Goal: Information Seeking & Learning: Understand process/instructions

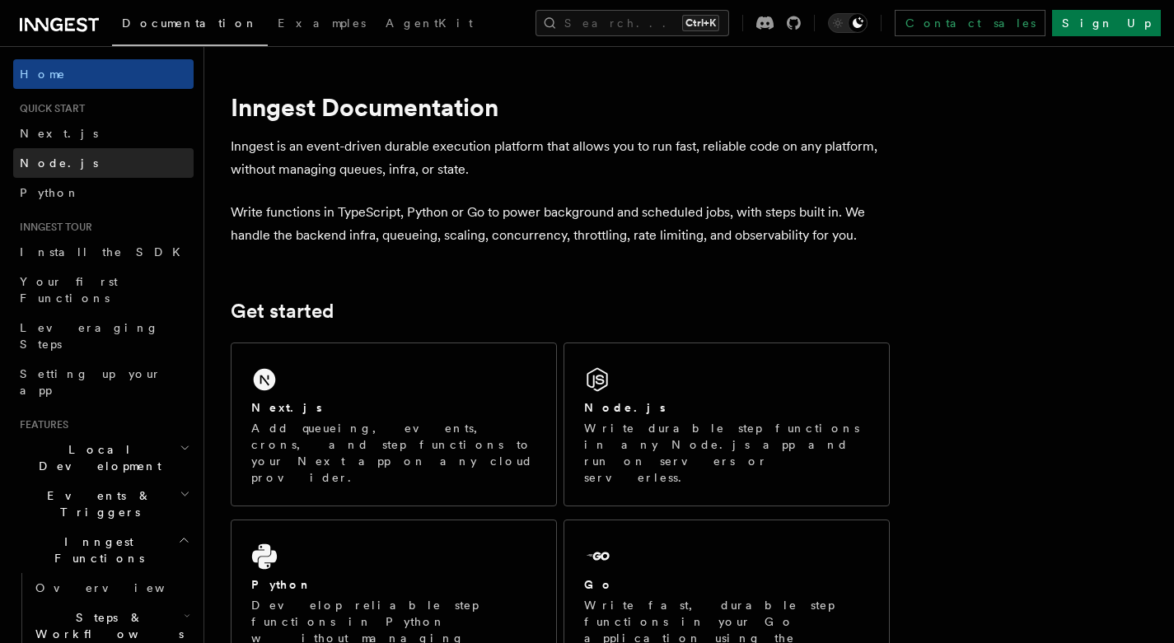
click at [85, 169] on link "Node.js" at bounding box center [103, 163] width 180 height 30
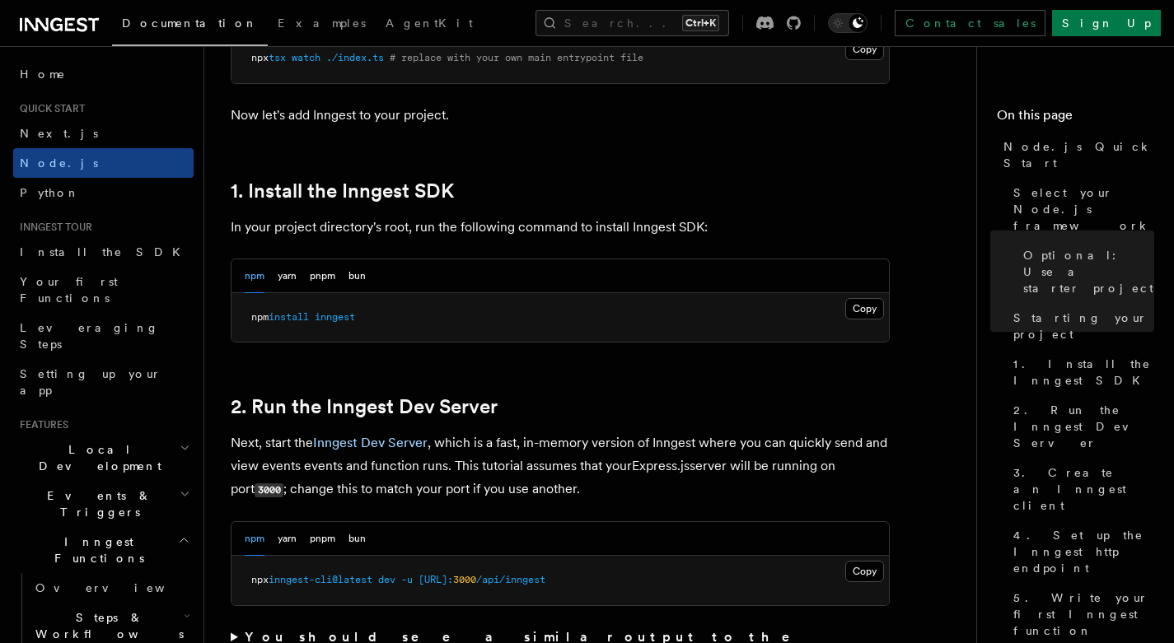
scroll to position [961, 0]
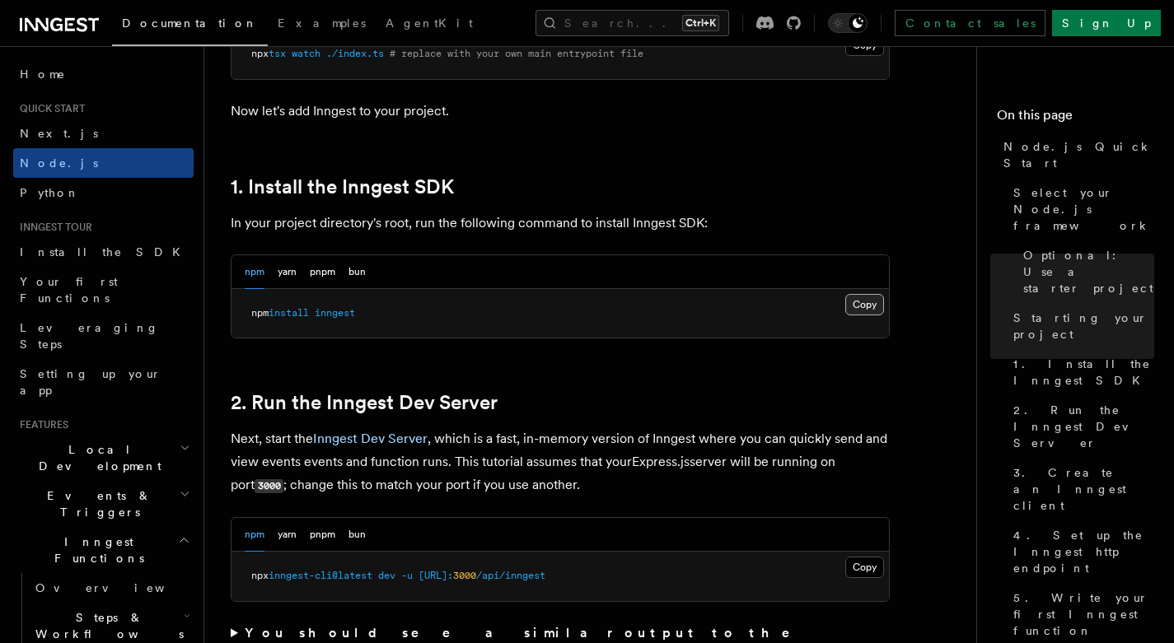
click at [866, 306] on button "Copy Copied" at bounding box center [864, 304] width 39 height 21
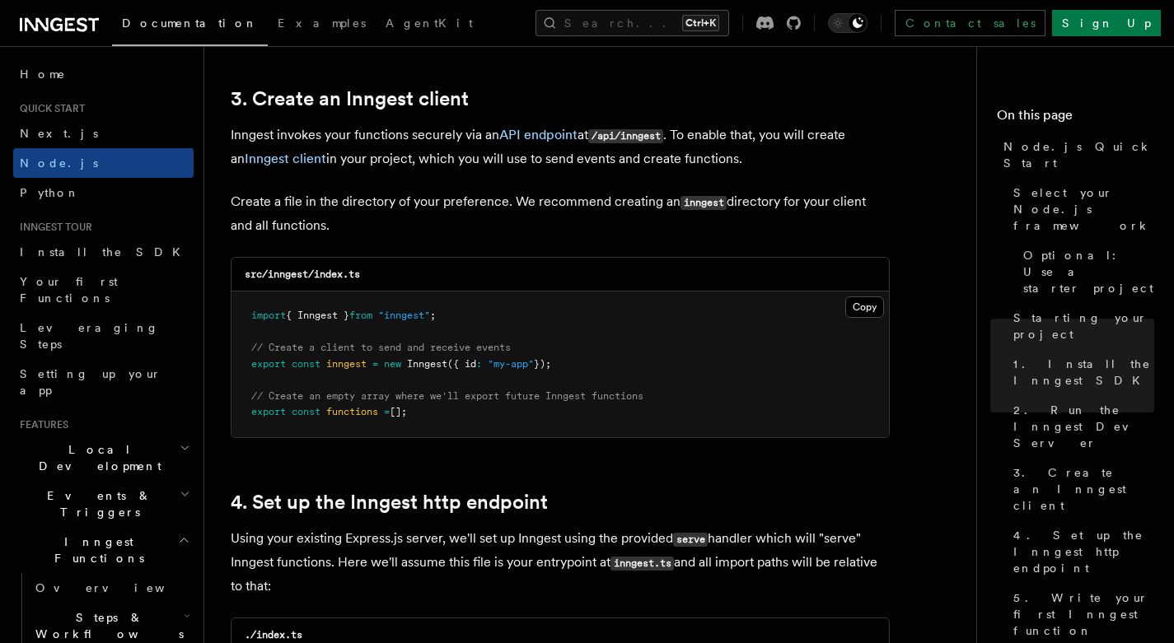
scroll to position [2114, 0]
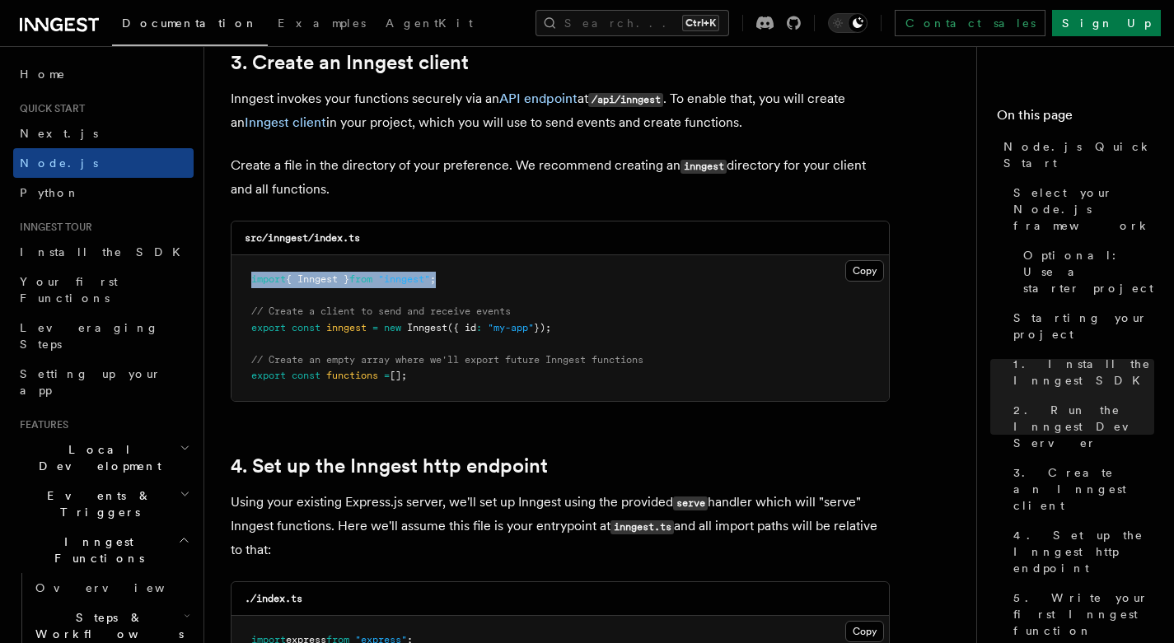
drag, startPoint x: 459, startPoint y: 280, endPoint x: 223, endPoint y: 280, distance: 235.6
copy span "import { Inngest } from "inngest" ;"
click at [846, 25] on icon "Toggle dark mode" at bounding box center [837, 23] width 16 height 16
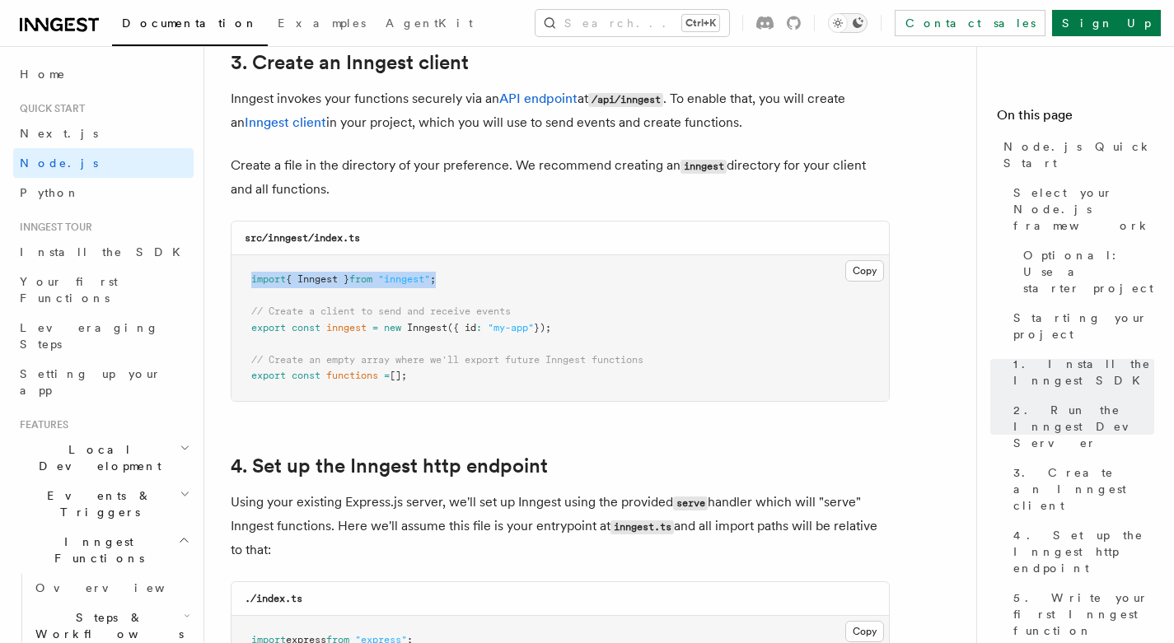
click at [846, 26] on icon "Toggle dark mode" at bounding box center [837, 23] width 16 height 16
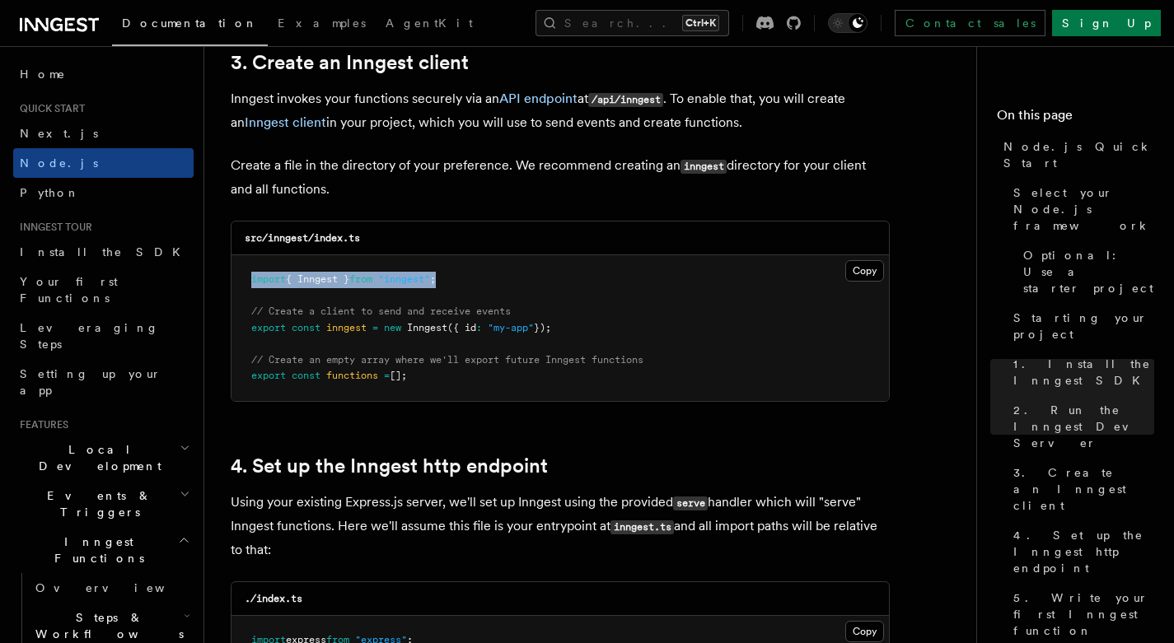
drag, startPoint x: 565, startPoint y: 329, endPoint x: 243, endPoint y: 332, distance: 322.0
click at [243, 332] on pre "import { Inngest } from "inngest" ; // Create a client to send and receive even…" at bounding box center [559, 328] width 657 height 146
copy span "export const inngest = new Inngest ({ id : "my-app" });"
click at [866, 274] on button "Copy Copied" at bounding box center [864, 270] width 39 height 21
click at [845, 260] on button "Copy Copied" at bounding box center [864, 270] width 39 height 21
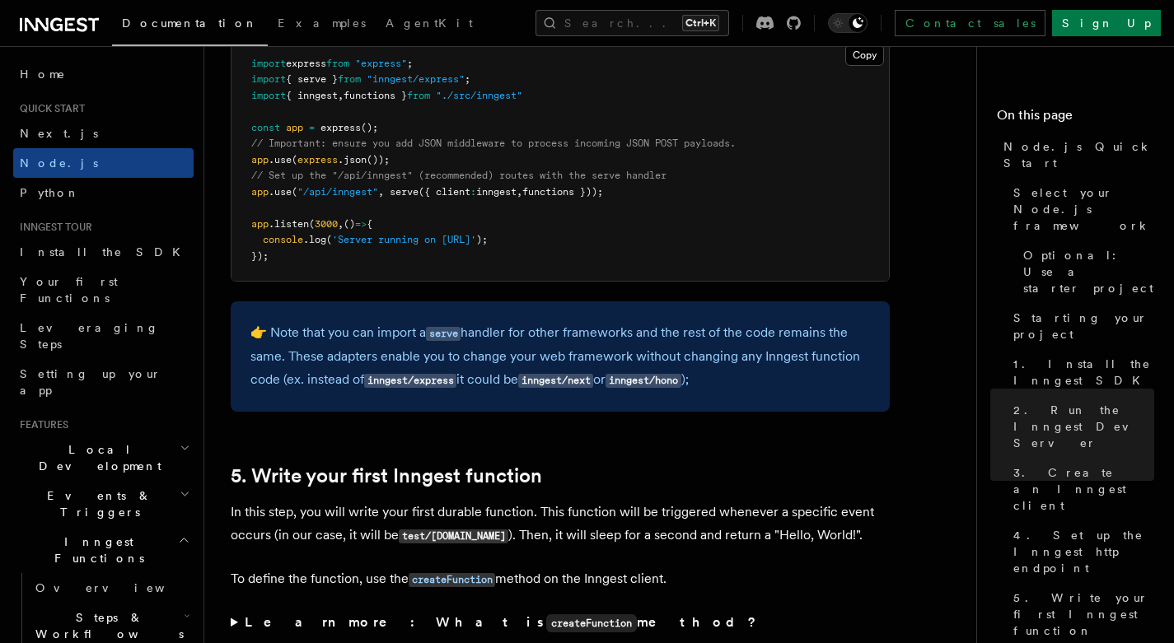
scroll to position [2498, 0]
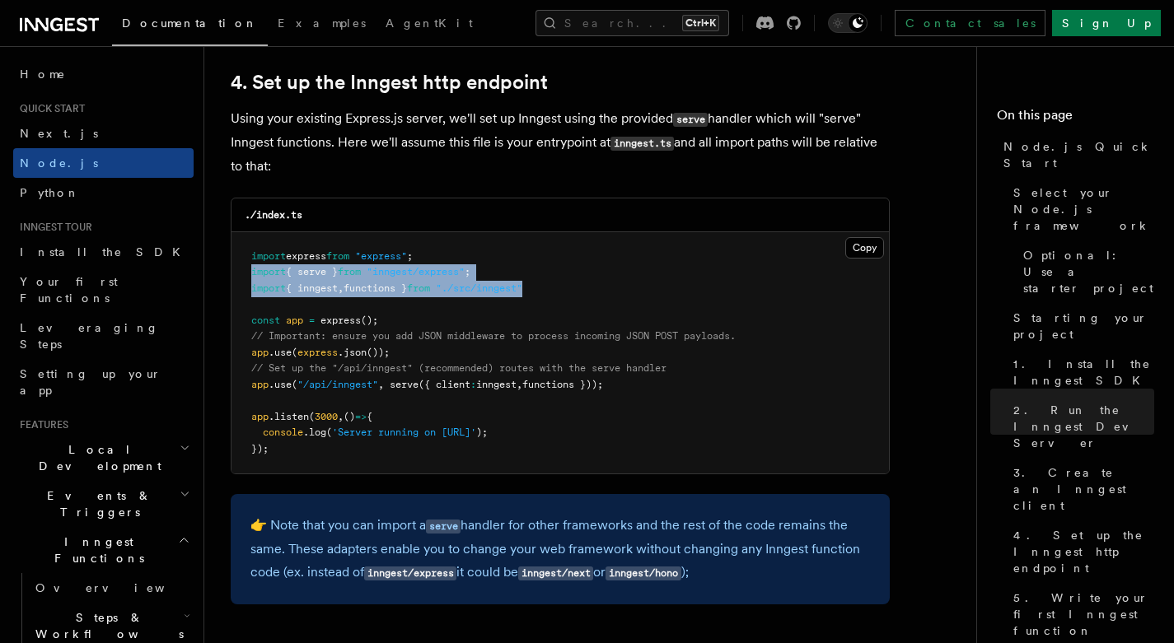
drag, startPoint x: 551, startPoint y: 286, endPoint x: 238, endPoint y: 273, distance: 313.2
click at [238, 273] on pre "import express from "express" ; import { serve } from "inngest/express" ; impor…" at bounding box center [559, 353] width 657 height 242
click at [233, 282] on pre "import express from "express" ; import { serve } from "inngest/express" ; impor…" at bounding box center [559, 353] width 657 height 242
drag, startPoint x: 502, startPoint y: 271, endPoint x: 234, endPoint y: 269, distance: 268.5
click at [250, 273] on pre "import express from "express" ; import { serve } from "inngest/express" ; impor…" at bounding box center [559, 353] width 657 height 242
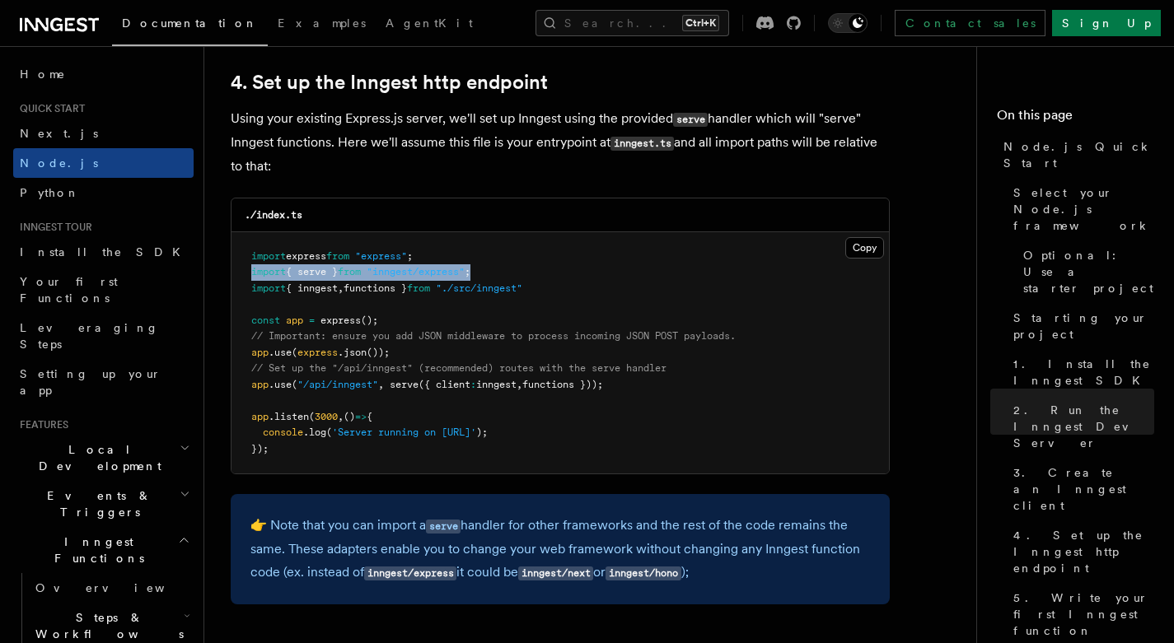
click at [235, 270] on pre "import express from "express" ; import { serve } from "inngest/express" ; impor…" at bounding box center [559, 353] width 657 height 242
drag, startPoint x: 491, startPoint y: 275, endPoint x: 249, endPoint y: 278, distance: 242.2
click at [249, 278] on pre "import express from "express" ; import { serve } from "inngest/express" ; impor…" at bounding box center [559, 353] width 657 height 242
copy span "import { serve } from "inngest/express" ;"
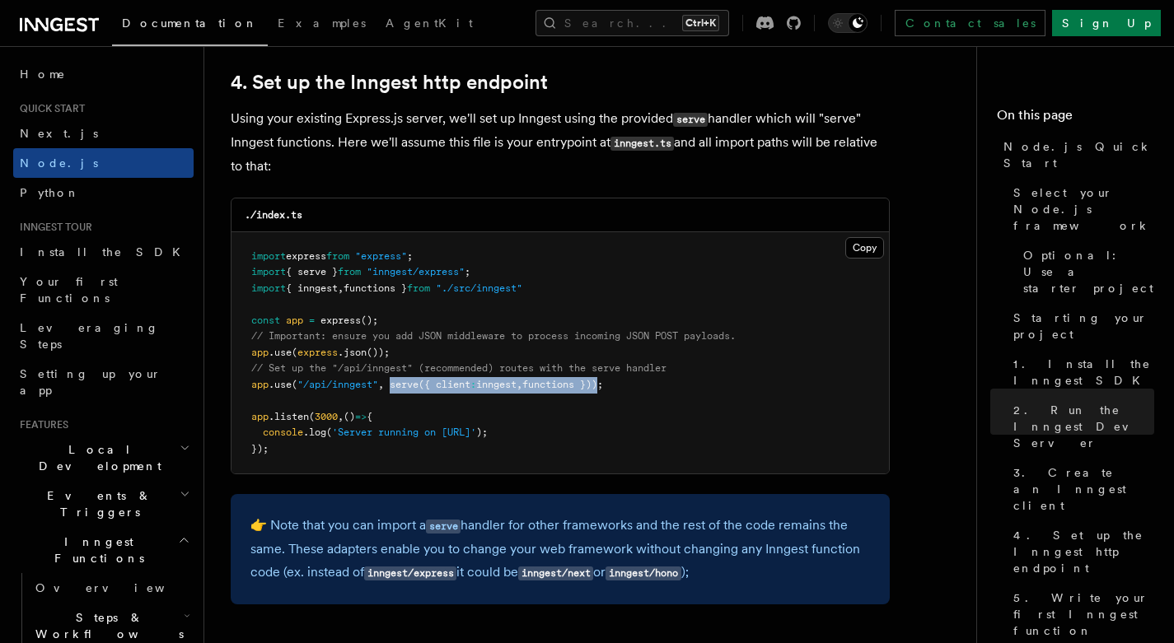
drag, startPoint x: 391, startPoint y: 382, endPoint x: 612, endPoint y: 390, distance: 220.9
click at [612, 390] on pre "import express from "express" ; import { serve } from "inngest/express" ; impor…" at bounding box center [559, 353] width 657 height 242
copy span "serve ({ client : inngest , functions })"
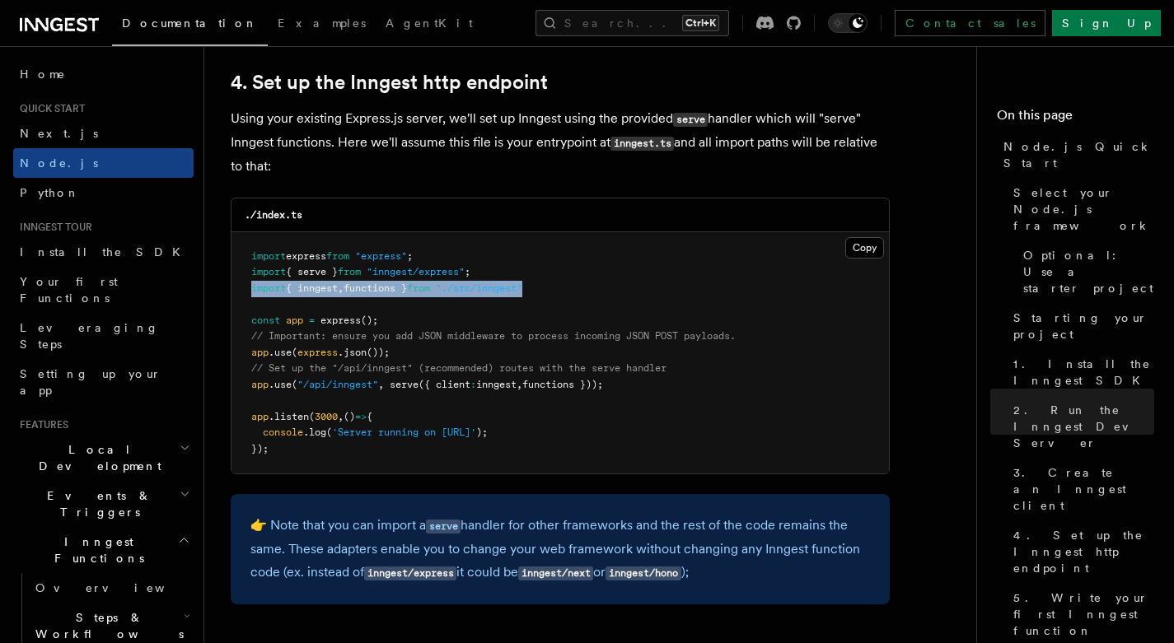
drag, startPoint x: 511, startPoint y: 287, endPoint x: 228, endPoint y: 289, distance: 282.5
copy span "import { inngest , functions } from "./src/inngest""
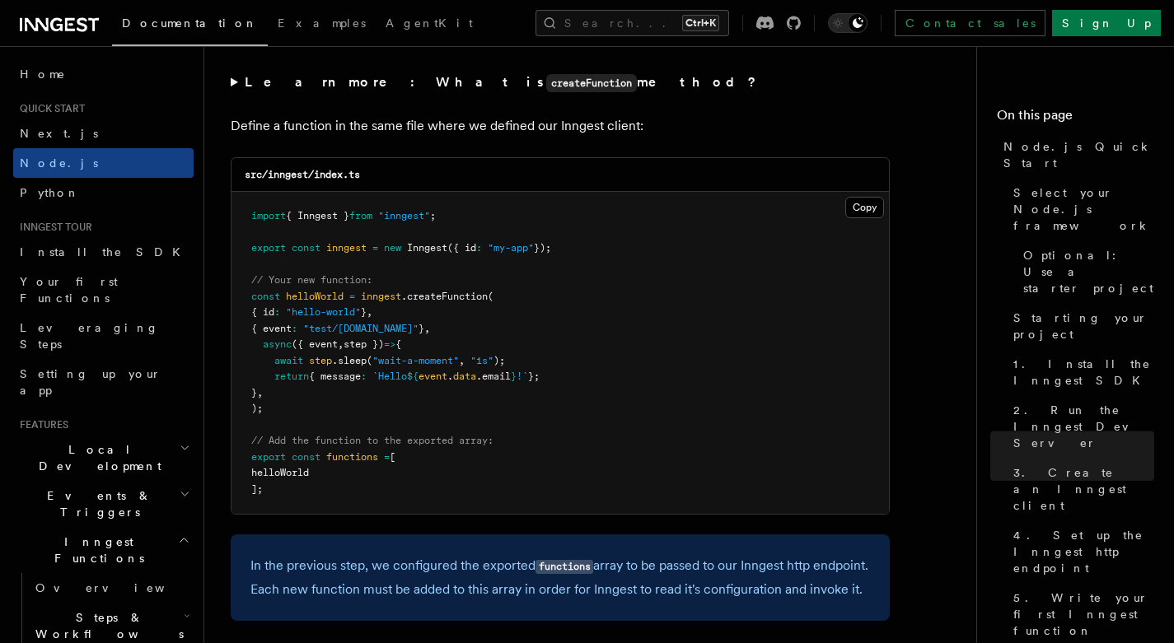
scroll to position [3267, 0]
